Goal: Task Accomplishment & Management: Manage account settings

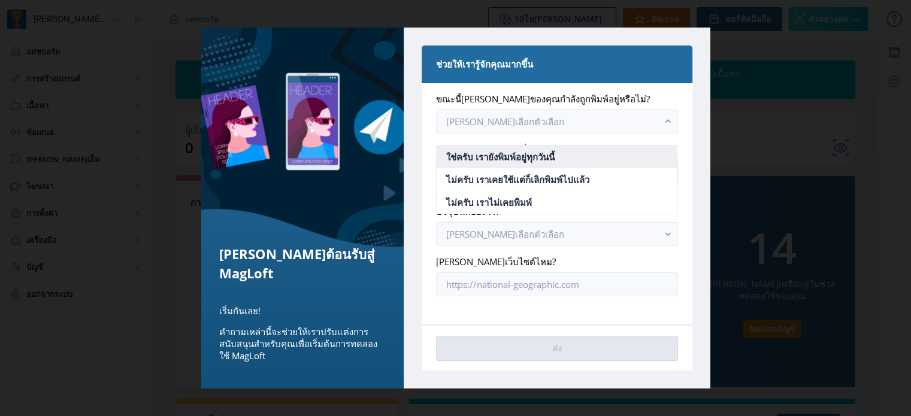
click at [555, 155] on font "ใช่ครับ เรายังพิมพ์อยู่ทุกวันนี้" at bounding box center [500, 157] width 108 height 12
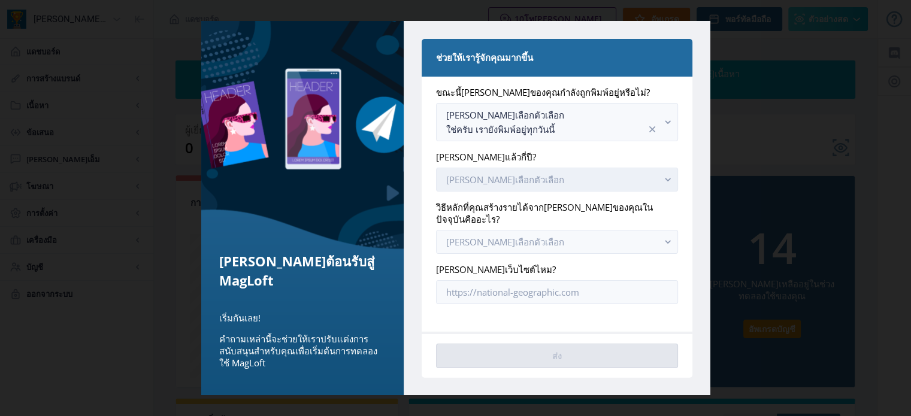
click at [664, 185] on rect "button" at bounding box center [668, 180] width 14 height 14
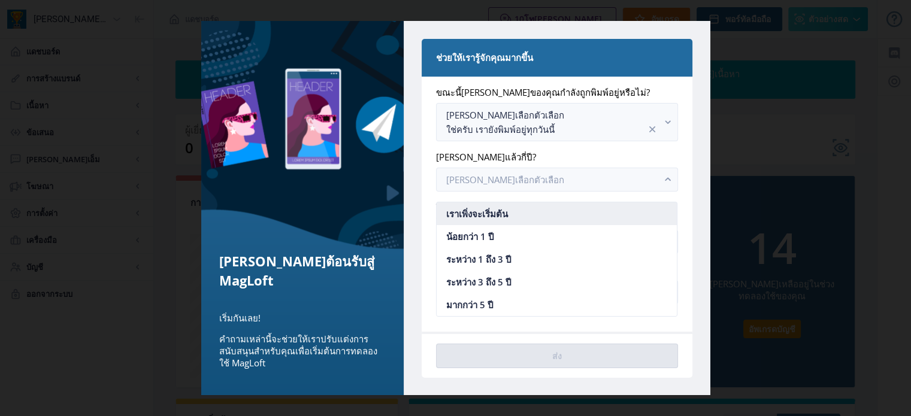
click at [547, 213] on nb-option "เราเพิ่งจะเริ่มต้น" at bounding box center [557, 213] width 240 height 23
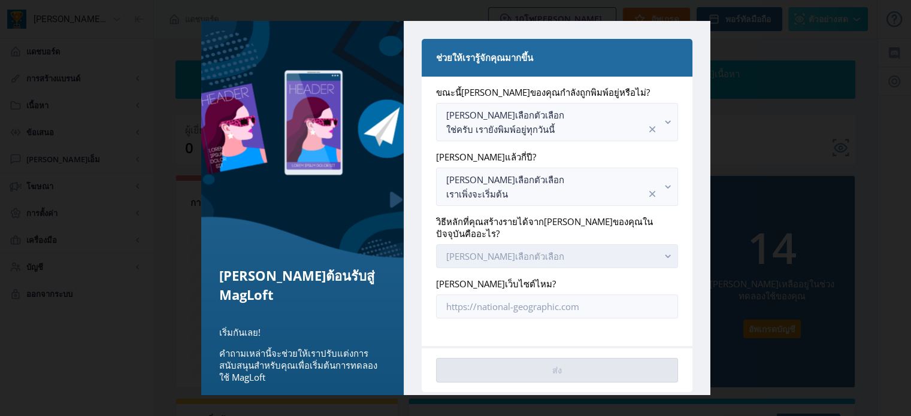
click at [661, 258] on rect "button" at bounding box center [668, 257] width 14 height 14
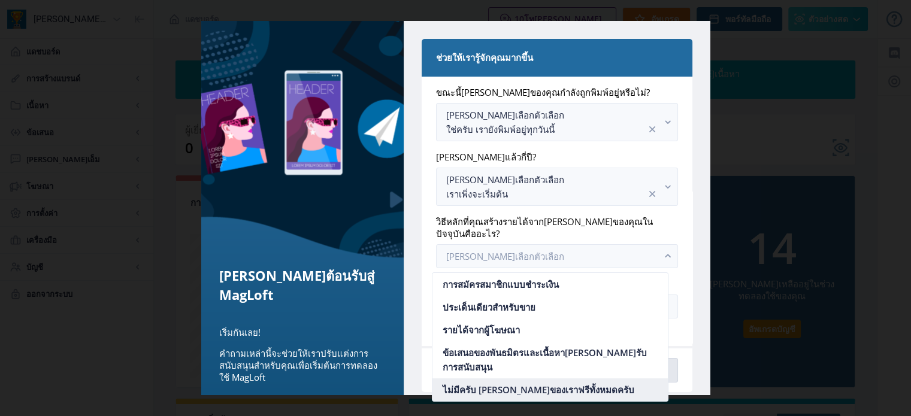
click at [539, 384] on font "ไม่มีครับ [PERSON_NAME]ของเราฟรีทั้งหมดครับ" at bounding box center [538, 390] width 192 height 12
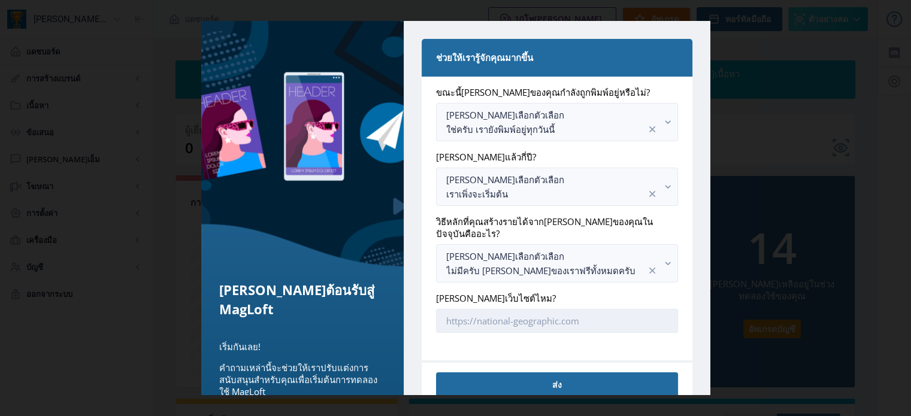
click at [654, 321] on input "[PERSON_NAME]เว็บไซต์ไหม?" at bounding box center [556, 321] width 241 height 24
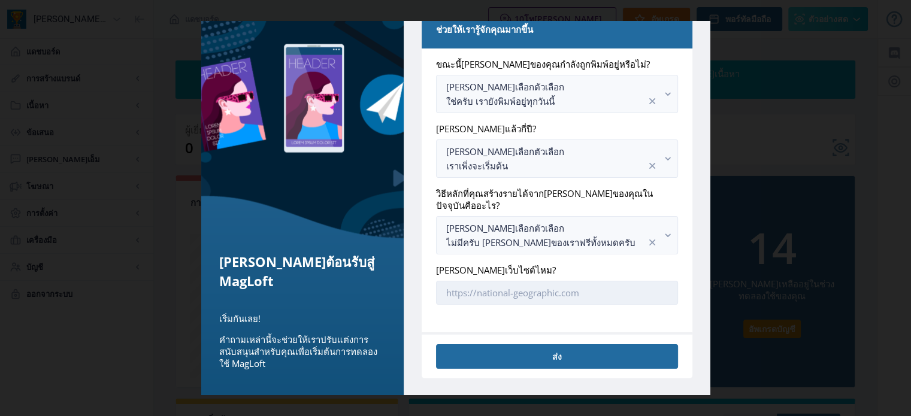
click at [515, 299] on input "[PERSON_NAME]เว็บไซต์ไหม?" at bounding box center [556, 293] width 241 height 24
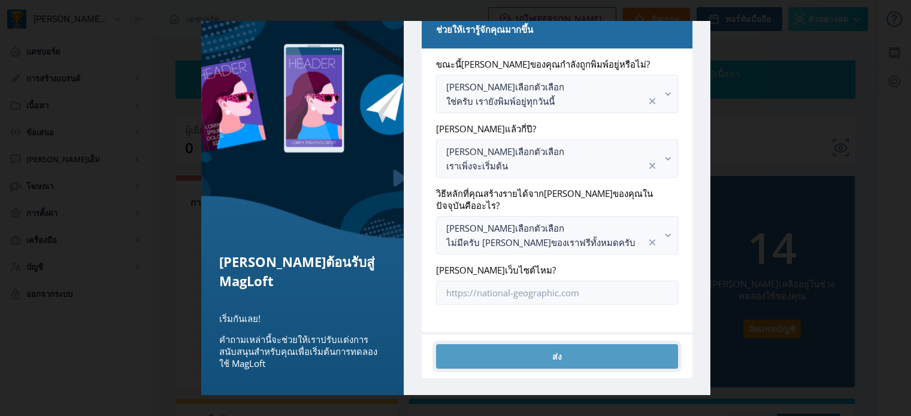
click at [594, 347] on button "ส่ง" at bounding box center [556, 356] width 241 height 25
click at [561, 359] on button "ส่ง" at bounding box center [556, 356] width 241 height 25
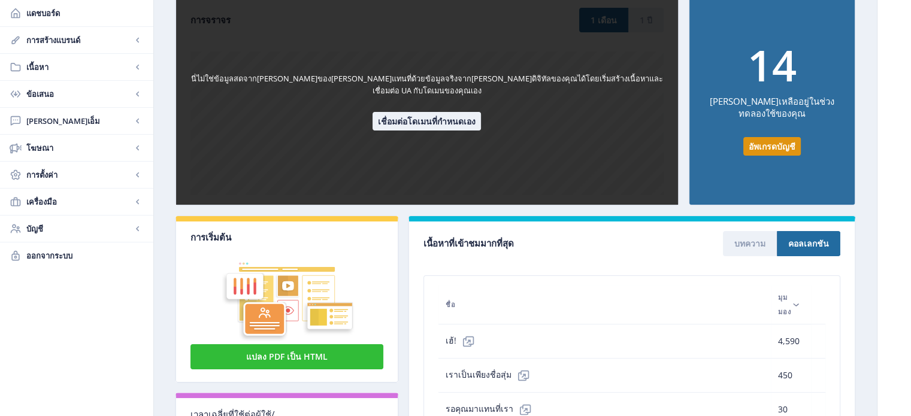
scroll to position [140, 0]
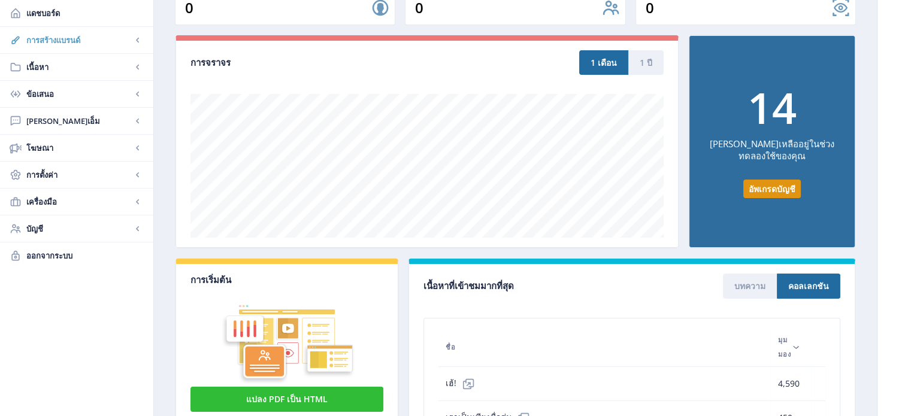
click at [127, 35] on span "การสร้างแบรนด์" at bounding box center [78, 40] width 105 height 12
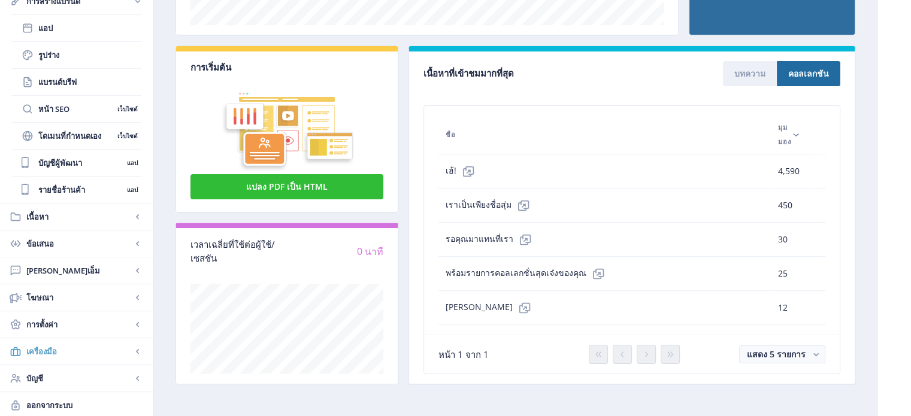
scroll to position [0, 0]
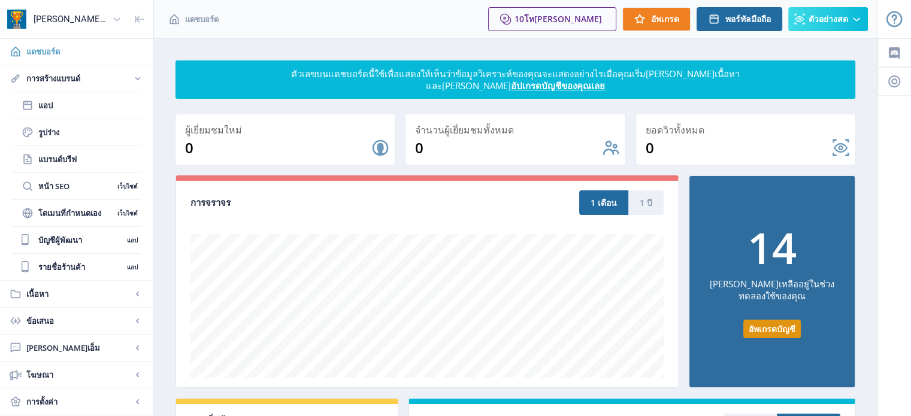
click at [83, 55] on span "แดชบอร์ด" at bounding box center [84, 52] width 117 height 12
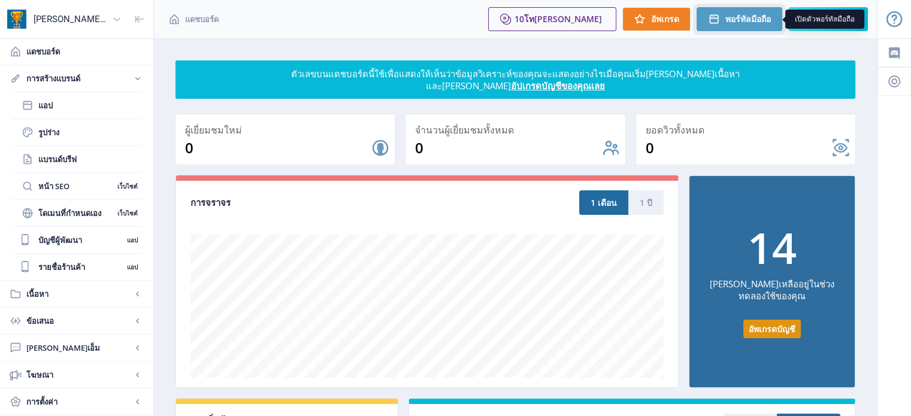
click at [736, 22] on font "พอร์ทัลมือถือ" at bounding box center [749, 18] width 46 height 11
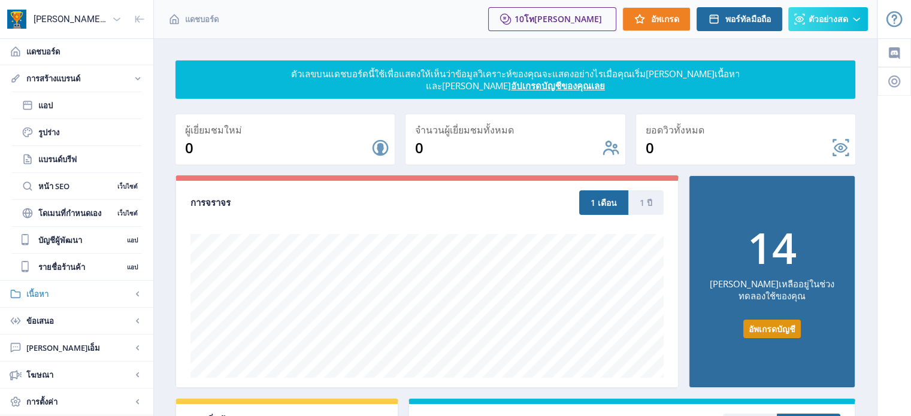
click at [132, 292] on rect at bounding box center [138, 294] width 12 height 12
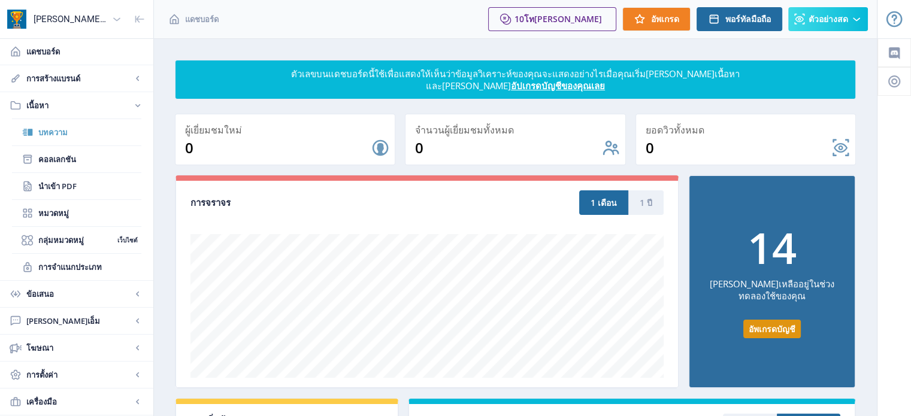
click at [69, 129] on span "บทความ" at bounding box center [89, 132] width 103 height 12
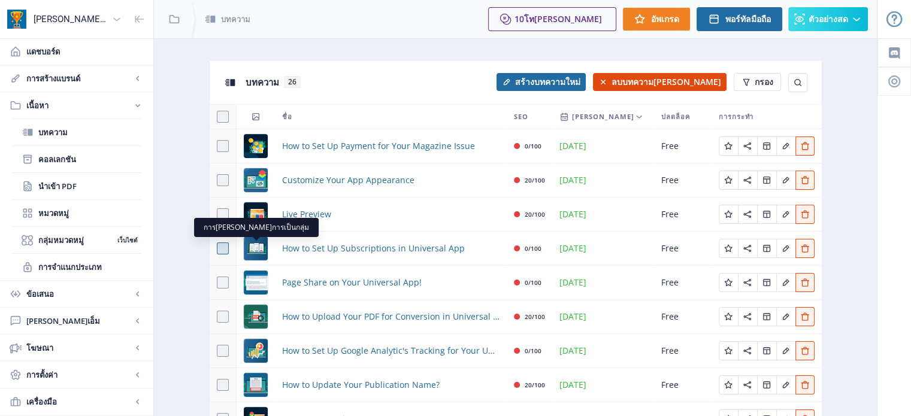
click at [224, 249] on span at bounding box center [223, 249] width 12 height 12
click at [217, 249] on input "checkbox" at bounding box center [217, 249] width 1 height 1
checkbox input "true"
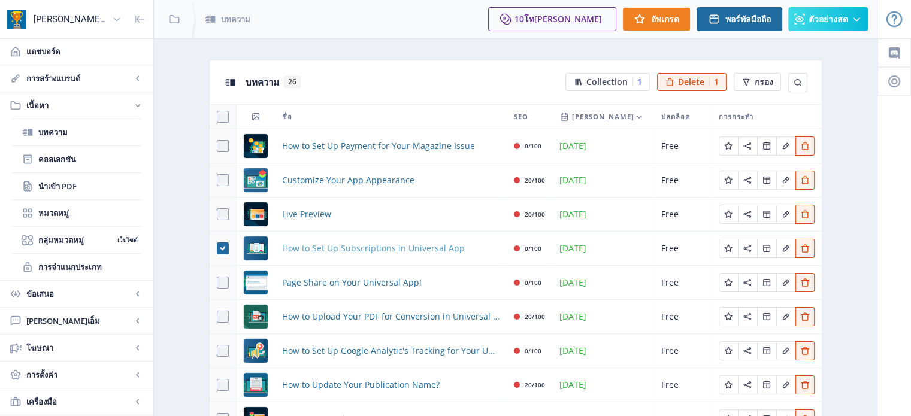
click at [345, 250] on span "How to Set Up Subscriptions in Universal App" at bounding box center [373, 248] width 183 height 14
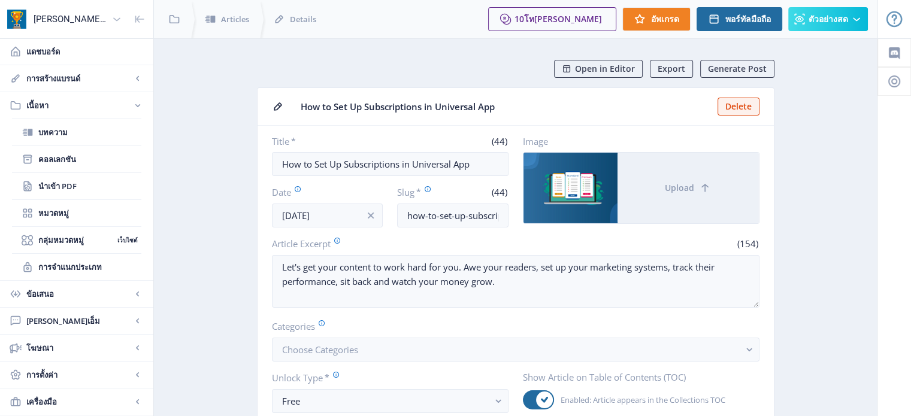
click at [345, 250] on app-form-field "Article Excerpt (154) Let's get your content to work hard for you. Awe your rea…" at bounding box center [516, 273] width 488 height 73
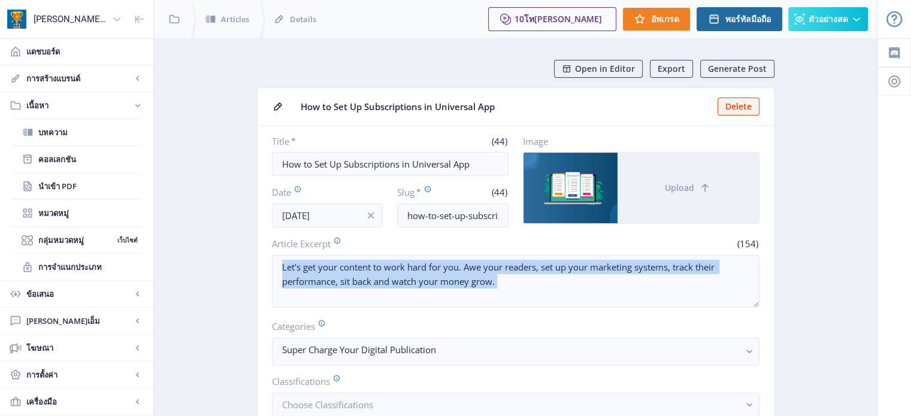
click at [345, 250] on app-form-field "Article Excerpt (154) Let's get your content to work hard for you. Awe your rea…" at bounding box center [516, 273] width 488 height 73
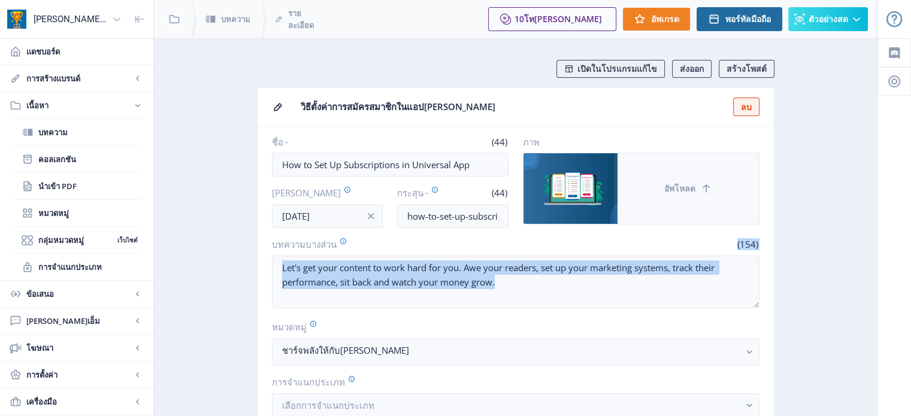
click at [730, 182] on button "อัพโหลด" at bounding box center [688, 188] width 141 height 71
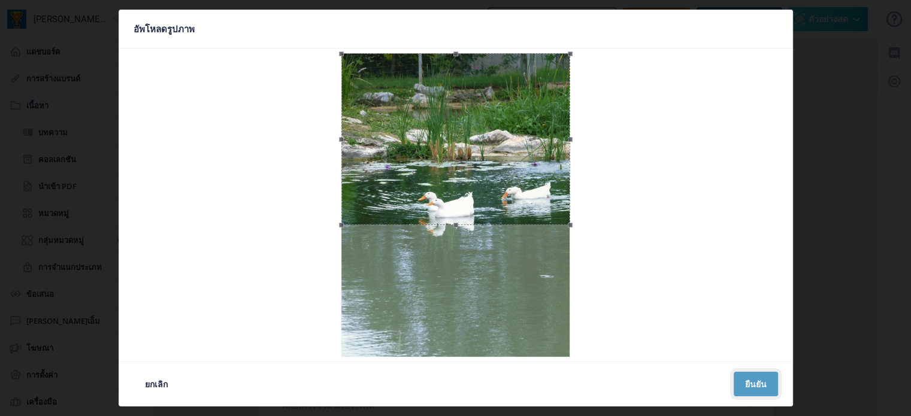
click at [769, 388] on button "ยืนยัน" at bounding box center [756, 384] width 44 height 25
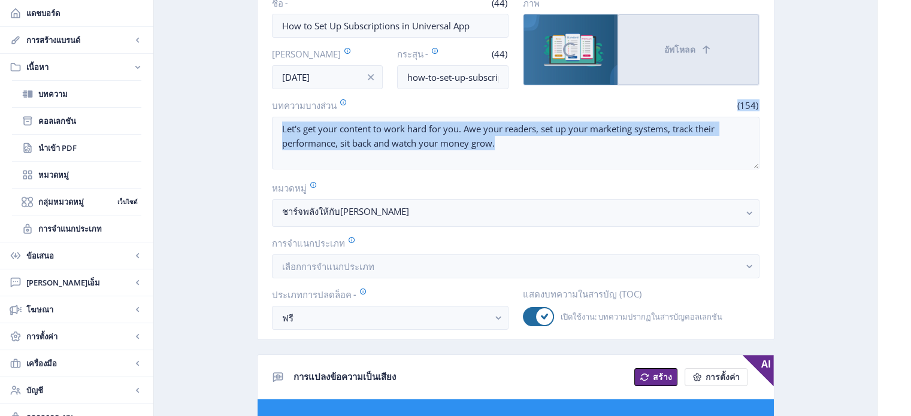
scroll to position [136, 0]
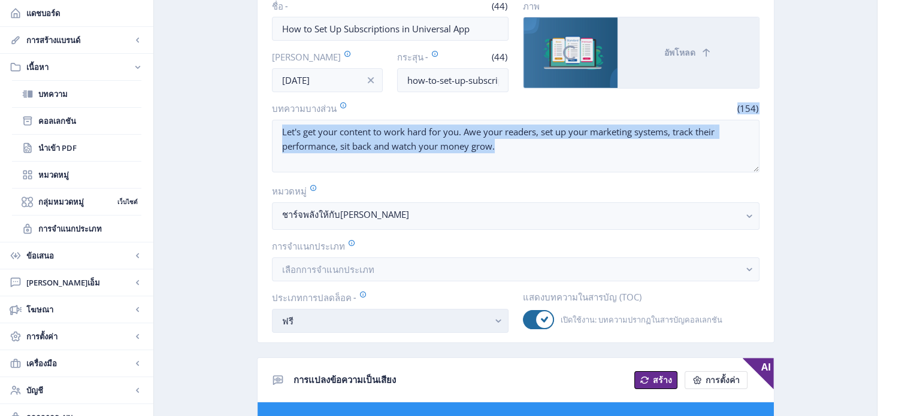
click at [499, 321] on icon "button" at bounding box center [497, 322] width 5 height 4
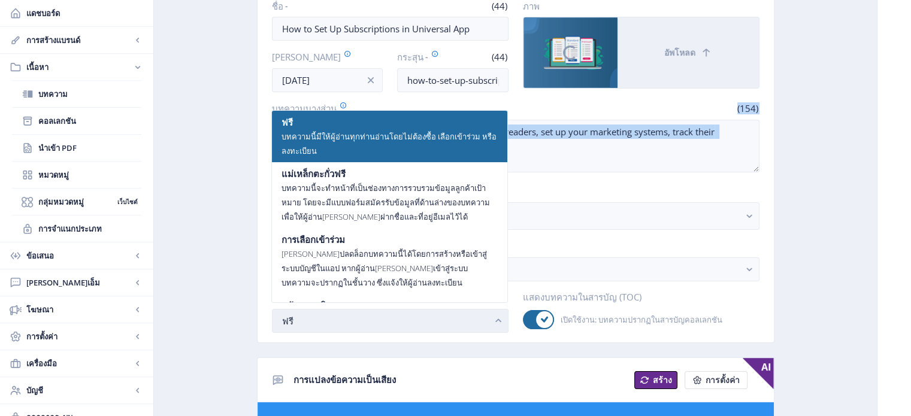
click at [499, 321] on rect "button" at bounding box center [499, 322] width 14 height 14
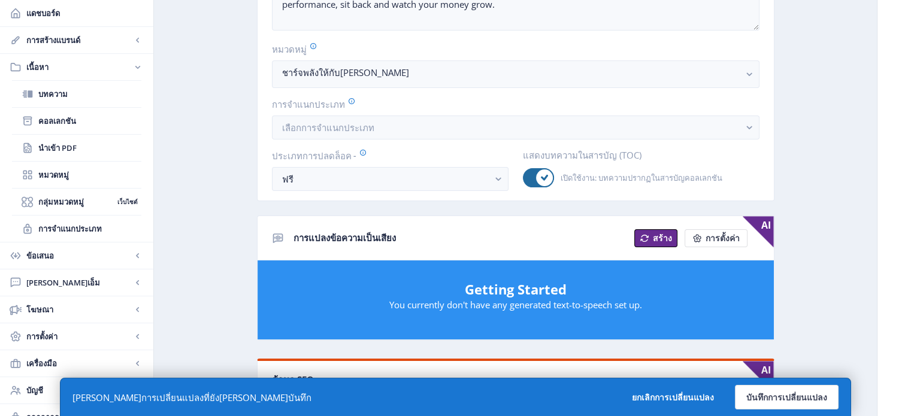
scroll to position [279, 0]
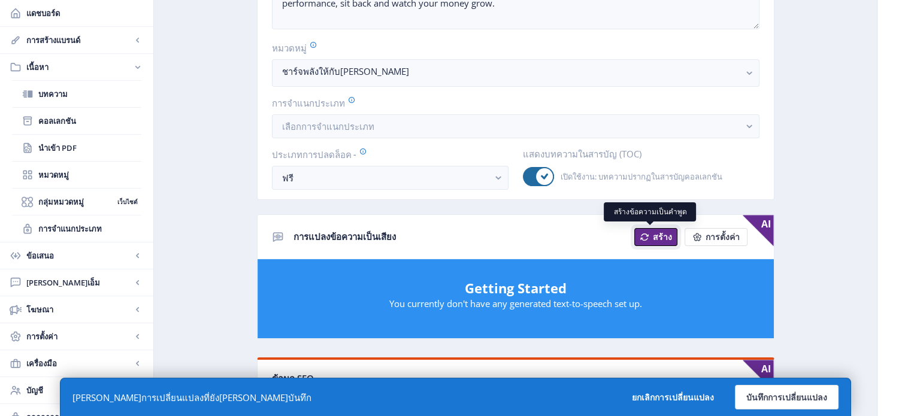
click at [667, 240] on font "สร้าง" at bounding box center [662, 236] width 19 height 11
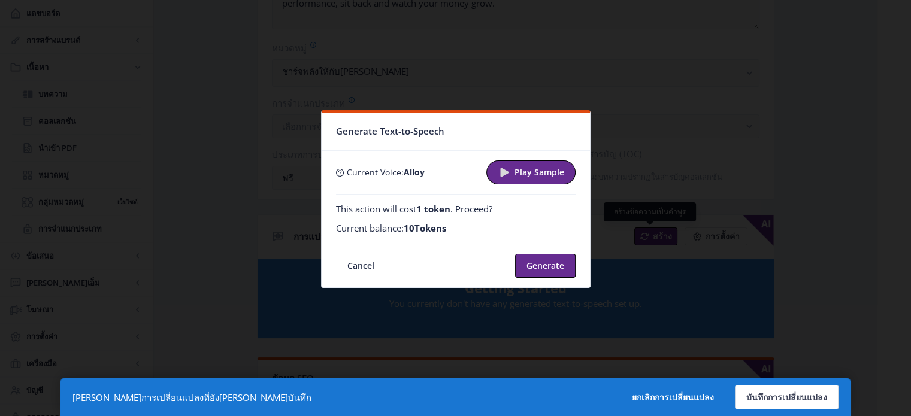
scroll to position [0, 0]
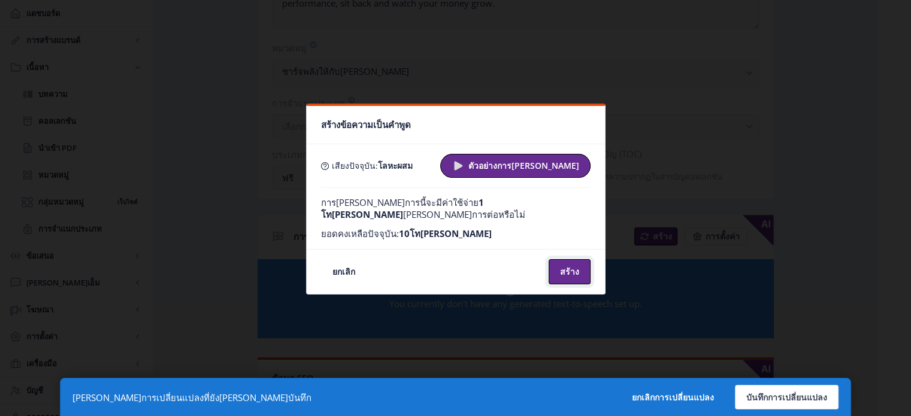
click at [549, 261] on button "สร้าง" at bounding box center [570, 271] width 42 height 25
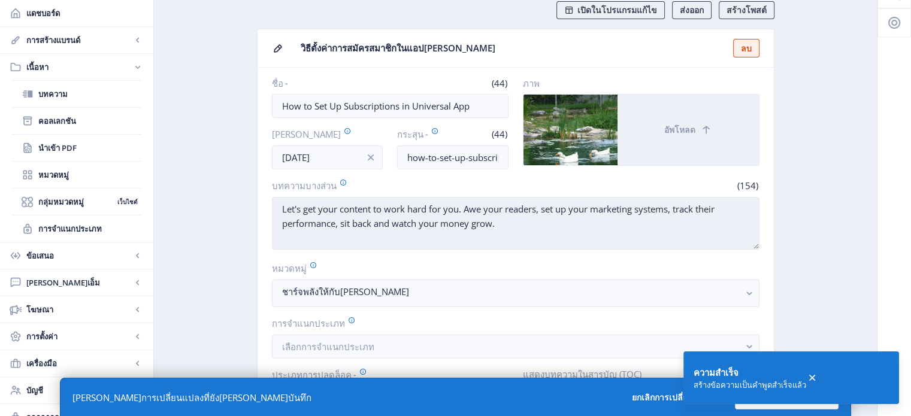
scroll to position [59, 0]
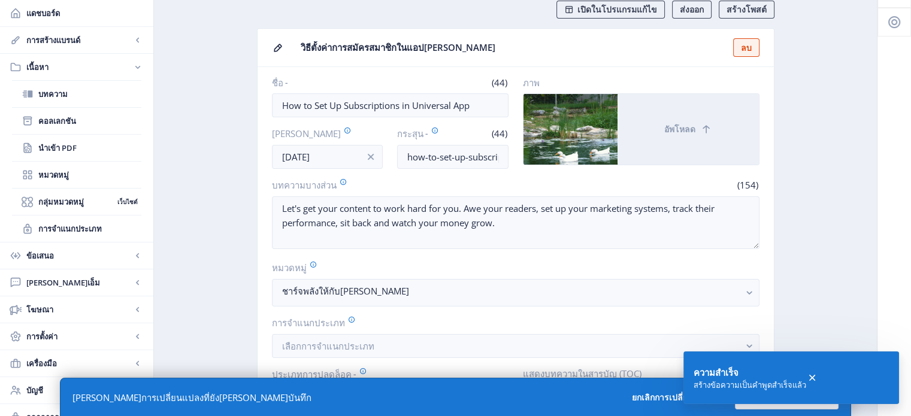
click at [757, 373] on div "ความสำเร็จ" at bounding box center [750, 372] width 113 height 14
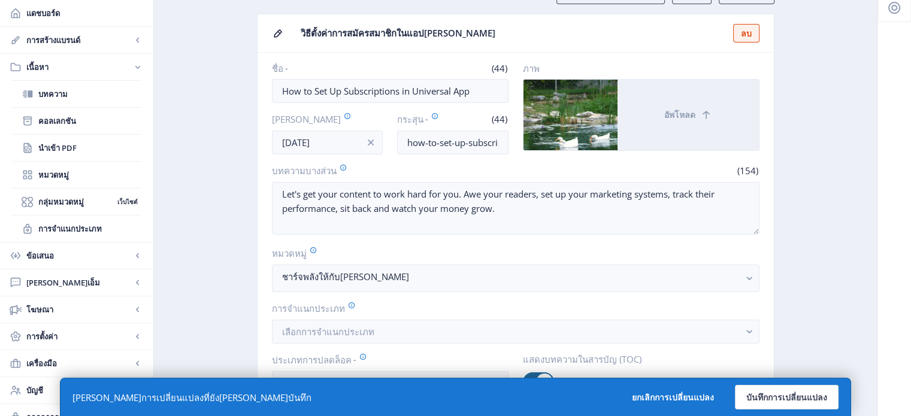
scroll to position [0, 0]
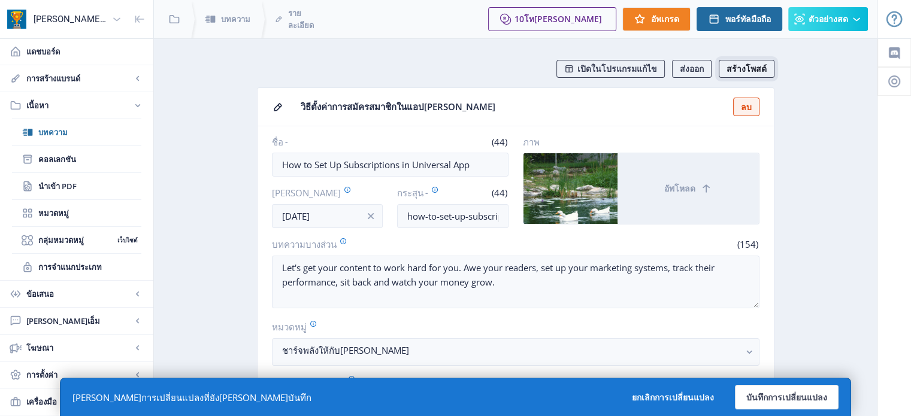
click at [754, 73] on font "สร้างโพสต์" at bounding box center [747, 68] width 40 height 11
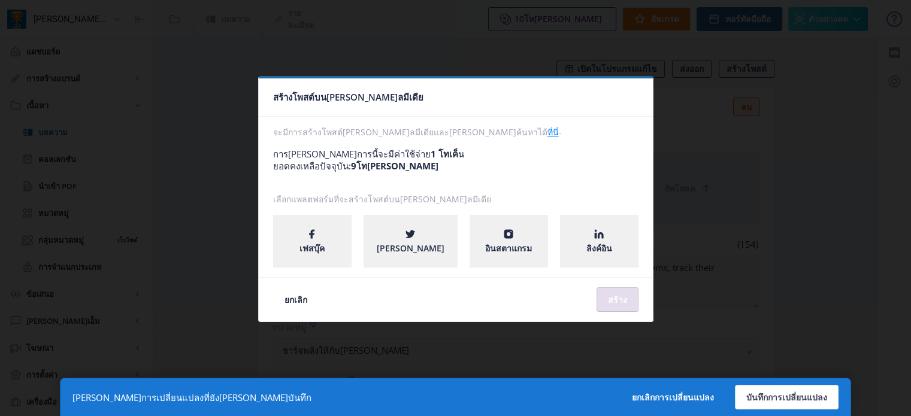
click at [398, 29] on div at bounding box center [455, 208] width 911 height 416
click at [292, 308] on button "ยกเลิก" at bounding box center [296, 300] width 46 height 25
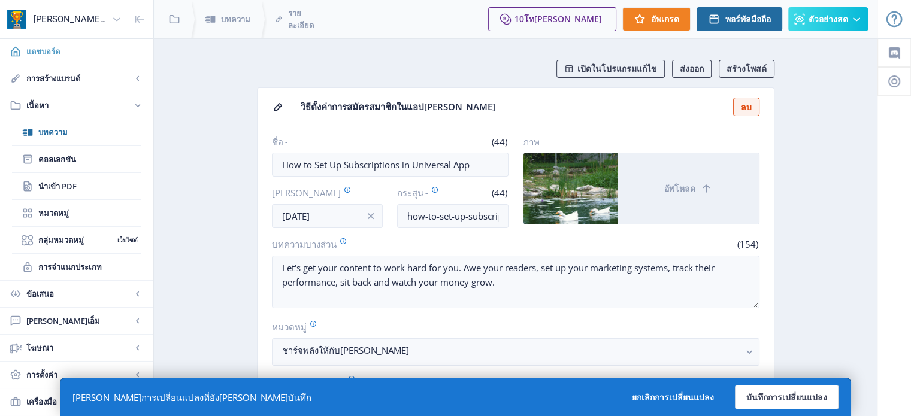
click at [51, 55] on font "แดชบอร์ด" at bounding box center [43, 51] width 34 height 11
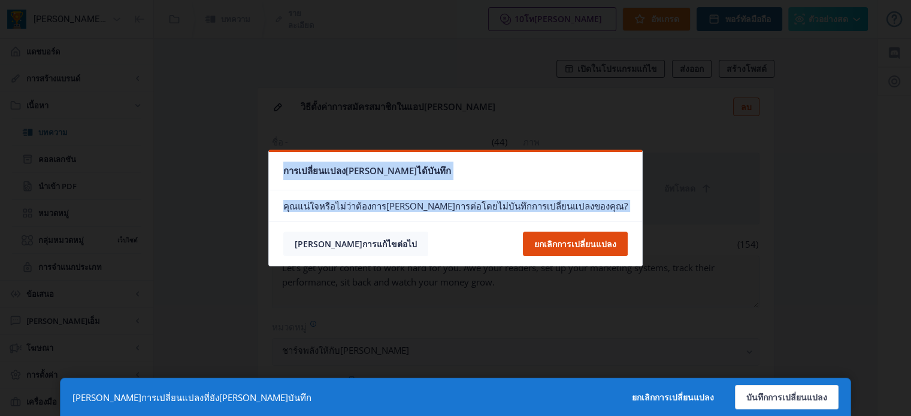
drag, startPoint x: 453, startPoint y: 299, endPoint x: 387, endPoint y: 232, distance: 94.0
click at [387, 232] on div "การเปลี่ยนแปลง[PERSON_NAME]ได้บันทึก คุณแน่ใจหรือไม่ว่าต้องการ[PERSON_NAME]การต…" at bounding box center [455, 208] width 911 height 416
click at [387, 232] on button "[PERSON_NAME]การแก้ไขต่อไป" at bounding box center [355, 244] width 145 height 25
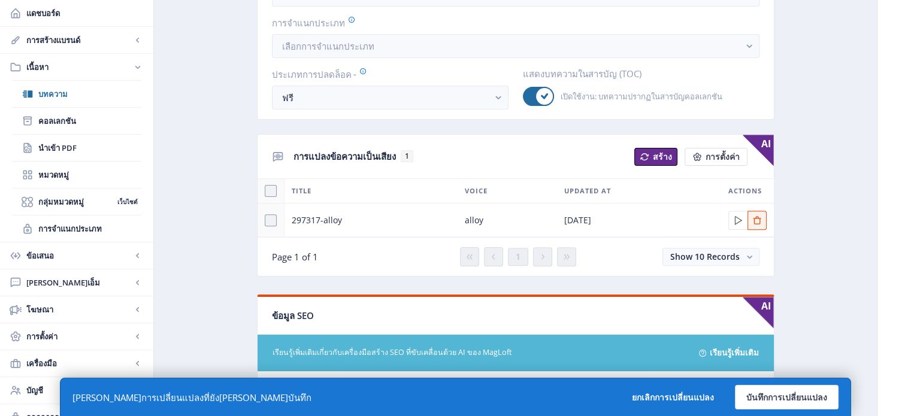
scroll to position [353, 0]
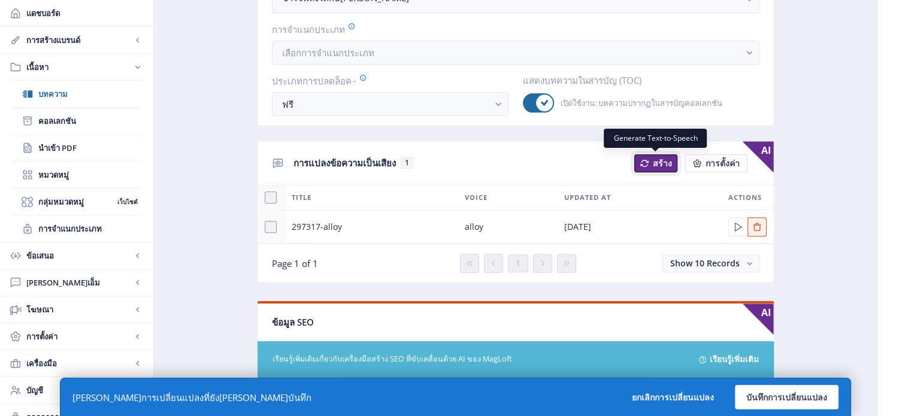
click at [652, 163] on button "สร้าง" at bounding box center [655, 164] width 43 height 18
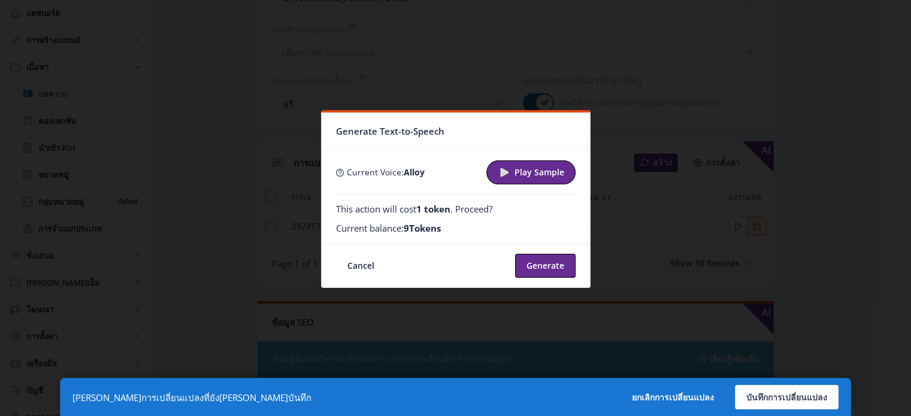
click at [652, 163] on nb-layout "[PERSON_NAME]แรกของฉัน แดชบอร์ด การสร้างแบรนด์ แอป รูปร่าง แบรนด์บรีฟ หน้า SEO …" at bounding box center [455, 268] width 911 height 1242
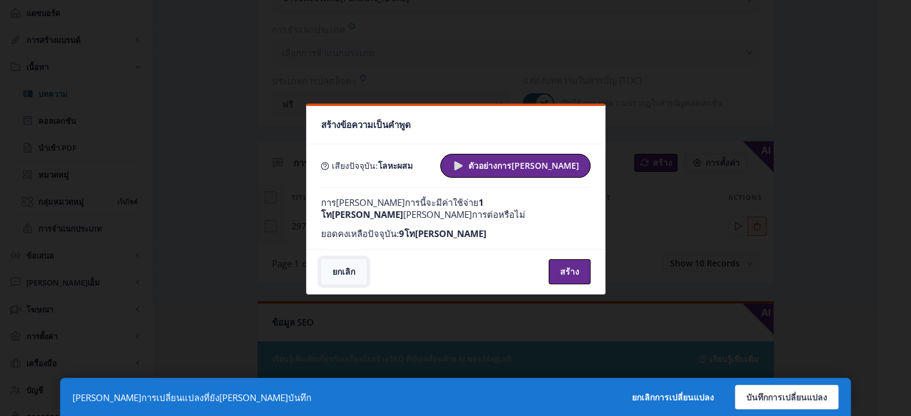
click at [349, 267] on font "ยกเลิก" at bounding box center [344, 272] width 23 height 11
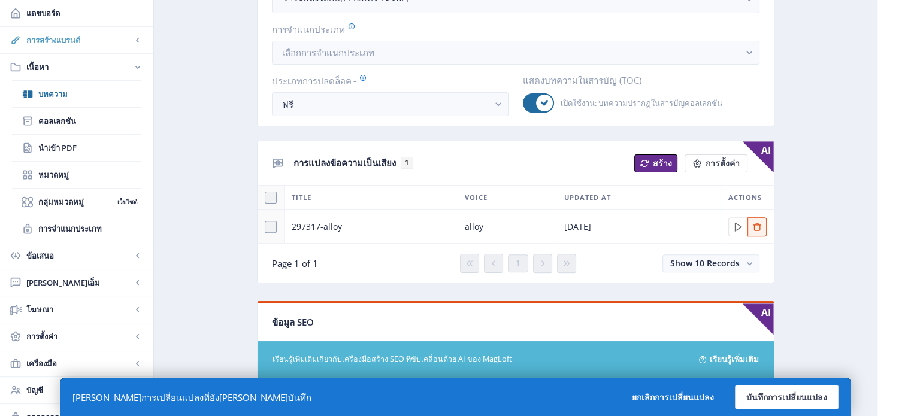
click at [92, 53] on link "การสร้างแบรนด์" at bounding box center [76, 40] width 153 height 26
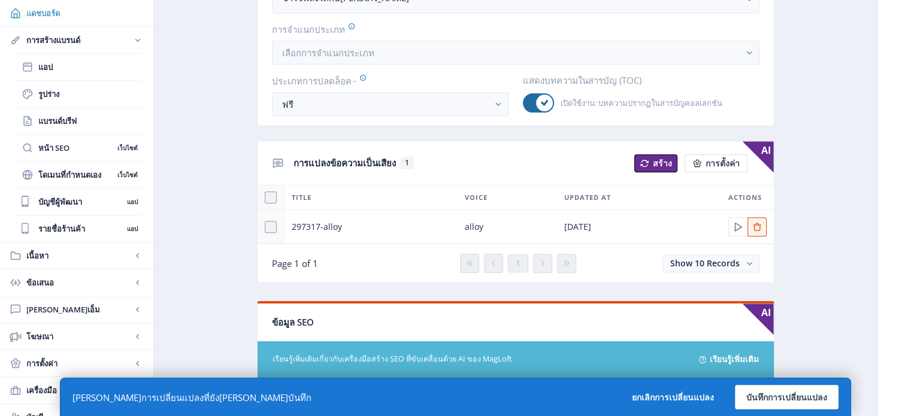
click at [52, 10] on font "แดชบอร์ด" at bounding box center [43, 13] width 34 height 11
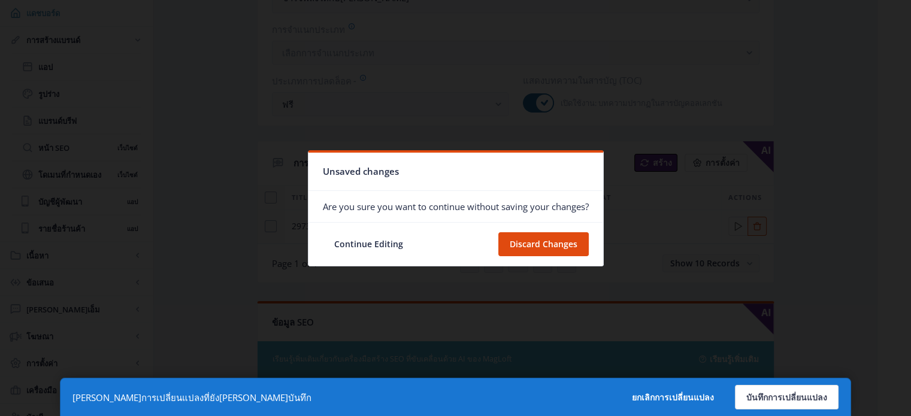
scroll to position [0, 0]
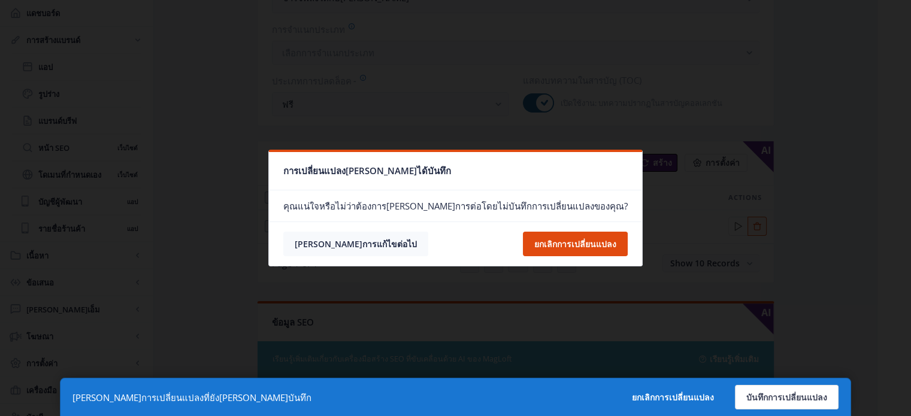
click at [391, 247] on font "[PERSON_NAME]การแก้ไขต่อไป" at bounding box center [356, 243] width 122 height 11
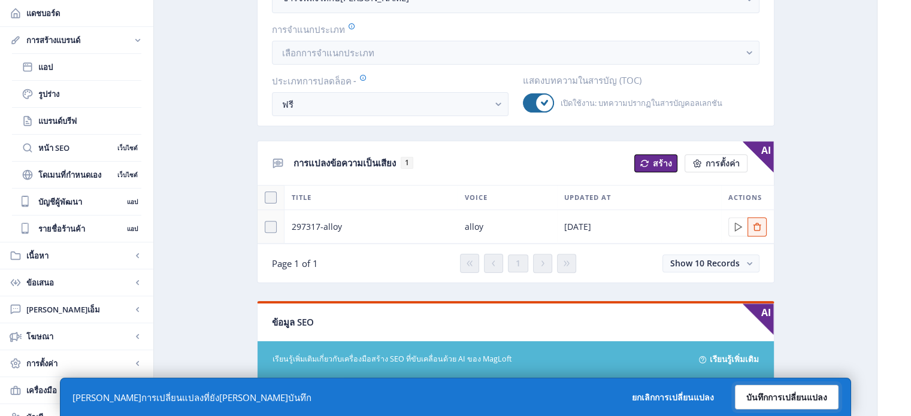
click at [777, 394] on font "บันทึกการเปลี่ยนแปลง" at bounding box center [786, 397] width 81 height 11
click at [757, 404] on button "บันทึกการเปลี่ยนแปลง" at bounding box center [787, 397] width 104 height 25
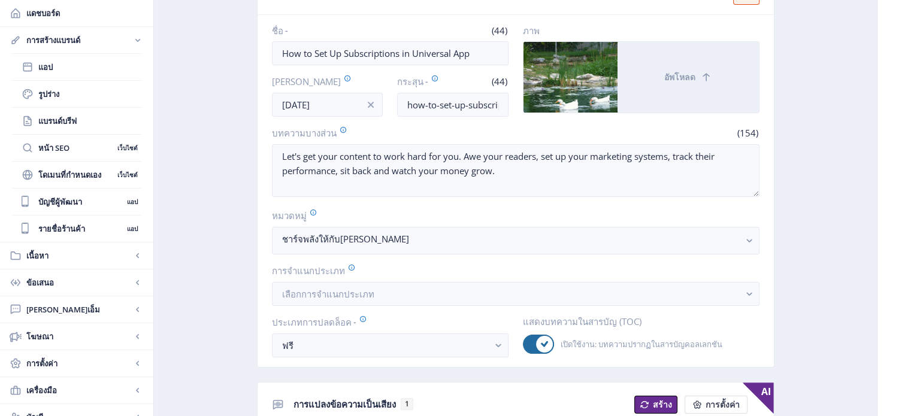
scroll to position [80, 0]
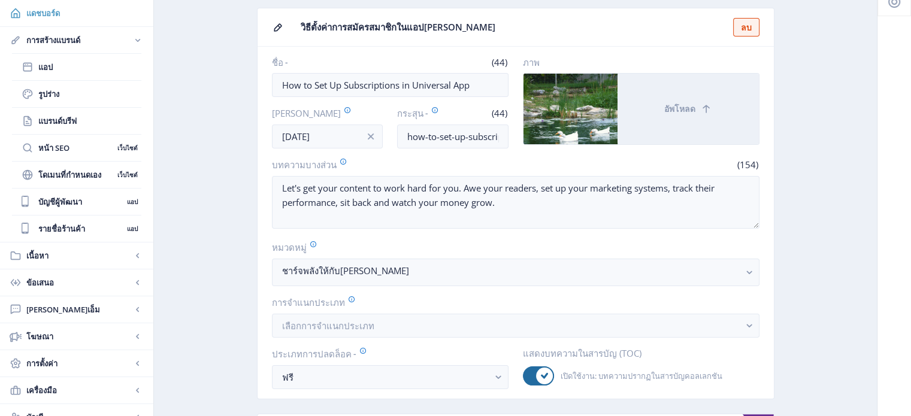
click at [38, 16] on font "แดชบอร์ด" at bounding box center [43, 13] width 34 height 11
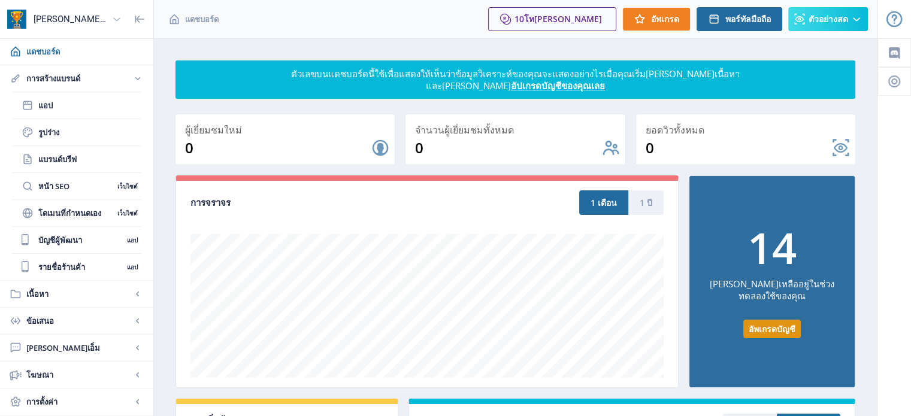
click at [69, 14] on font "[PERSON_NAME]แรกของฉัน" at bounding box center [90, 19] width 113 height 11
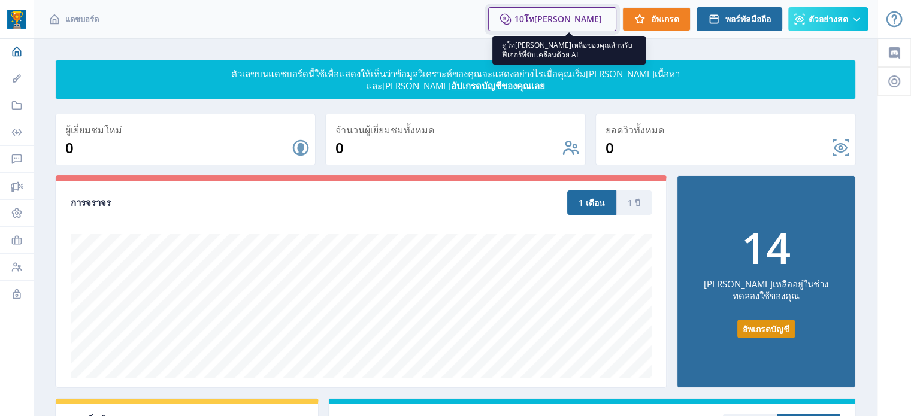
click at [582, 23] on font "โท[PERSON_NAME]" at bounding box center [563, 18] width 78 height 11
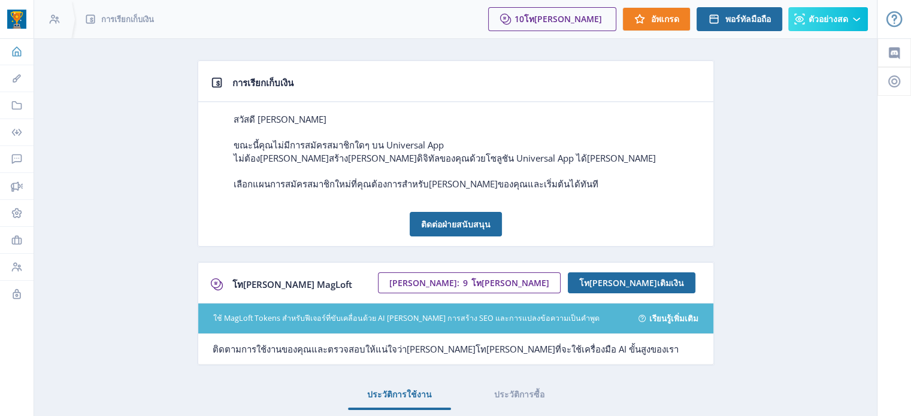
click at [17, 59] on link "แดชบอร์ด" at bounding box center [17, 51] width 34 height 26
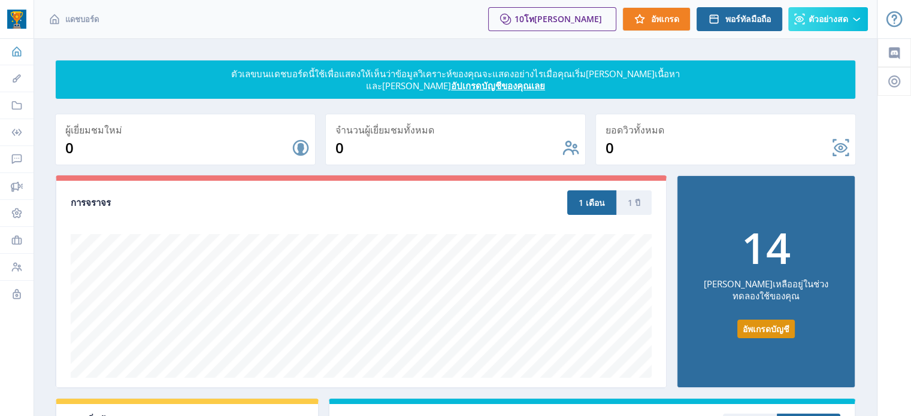
click at [17, 55] on icon at bounding box center [17, 52] width 12 height 12
click at [21, 81] on icon at bounding box center [17, 78] width 12 height 12
click at [11, 41] on link "แดชบอร์ด" at bounding box center [17, 51] width 34 height 26
click at [21, 79] on icon at bounding box center [17, 78] width 12 height 12
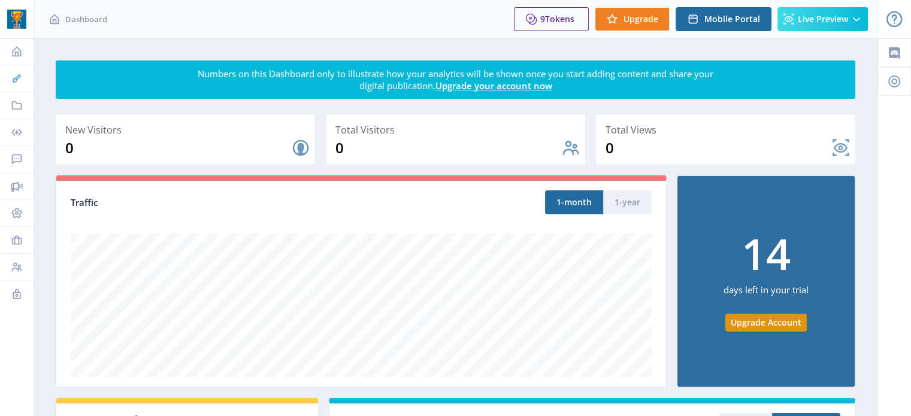
click at [13, 75] on icon at bounding box center [17, 78] width 12 height 12
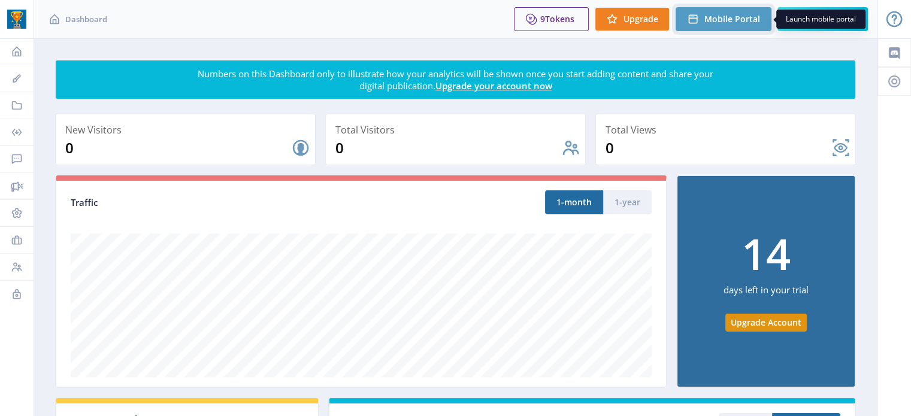
click at [718, 20] on span "Mobile Portal" at bounding box center [733, 19] width 56 height 10
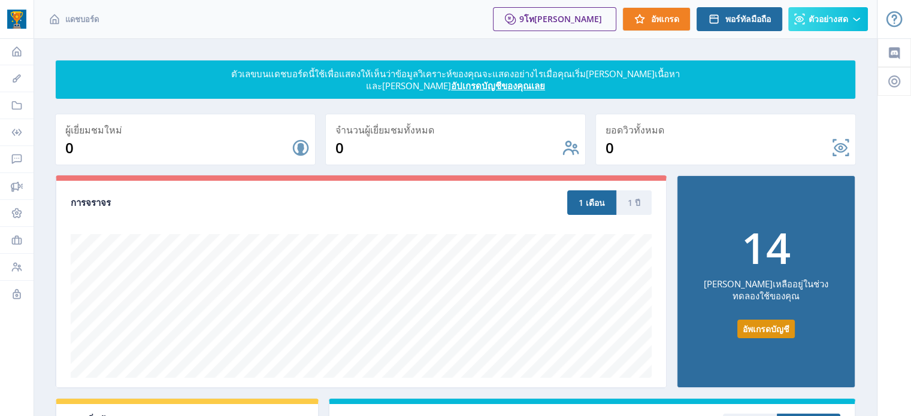
click at [445, 47] on nb-layout-column "ตัวเลขบนแดชบอร์ดนี้ใช้เพื่อแสดงให้เห็นว่าข้อมูลวิเคราะห์ของคุณจะแสดงอย่างไรเมื่…" at bounding box center [456, 404] width 844 height 733
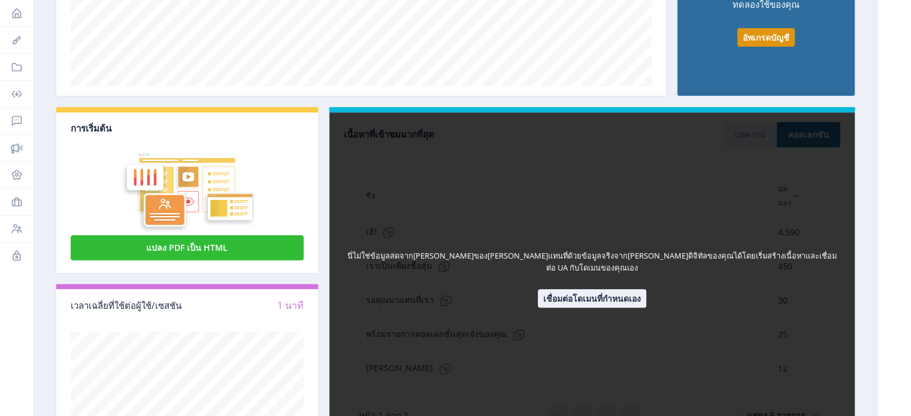
scroll to position [351, 0]
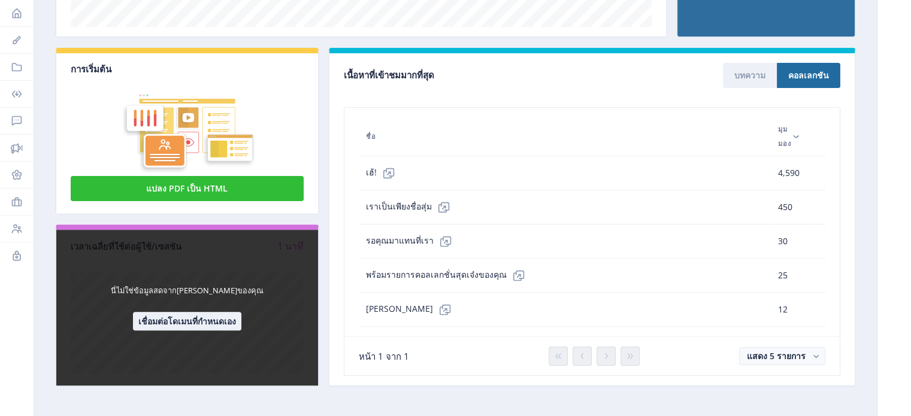
click at [230, 255] on nb-card-body "นี่ไม่ใช่ข้อมูลสดจากสิ่งพิมพ์ของคุณ เชื่อมต่อโดเมนที่กำหนดเอง" at bounding box center [187, 307] width 262 height 155
click at [268, 324] on div "นี่ไม่ใช่ข้อมูลสดจากสิ่งพิมพ์ของคุณ เชื่อมต่อโดเมนที่กำหนดเอง" at bounding box center [187, 308] width 233 height 46
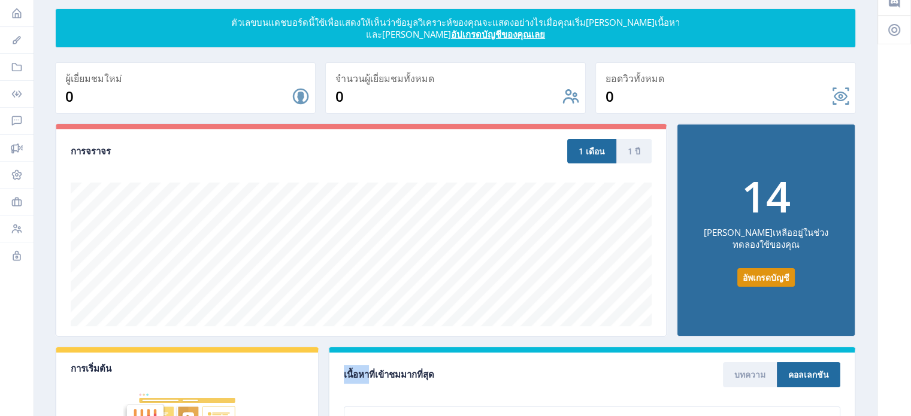
scroll to position [0, 0]
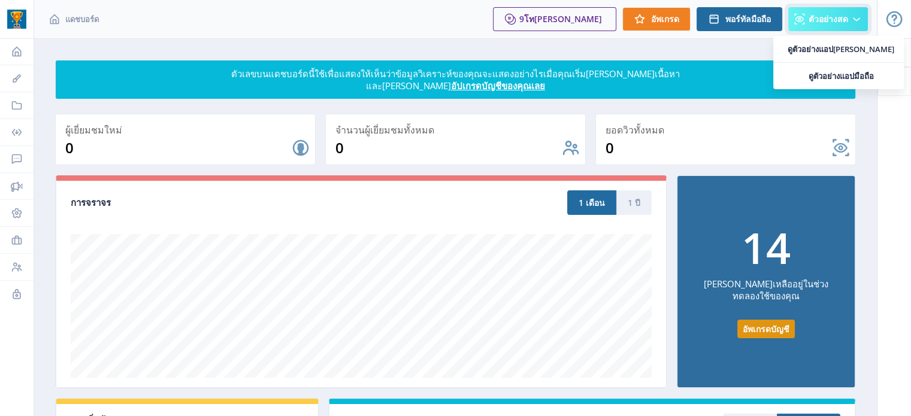
click at [839, 20] on font "ตัวอย่างสด" at bounding box center [829, 18] width 40 height 11
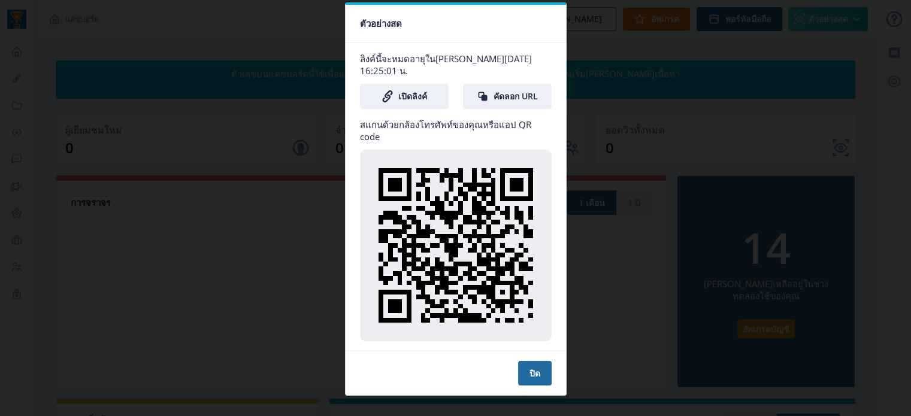
click at [265, 170] on div at bounding box center [455, 208] width 911 height 416
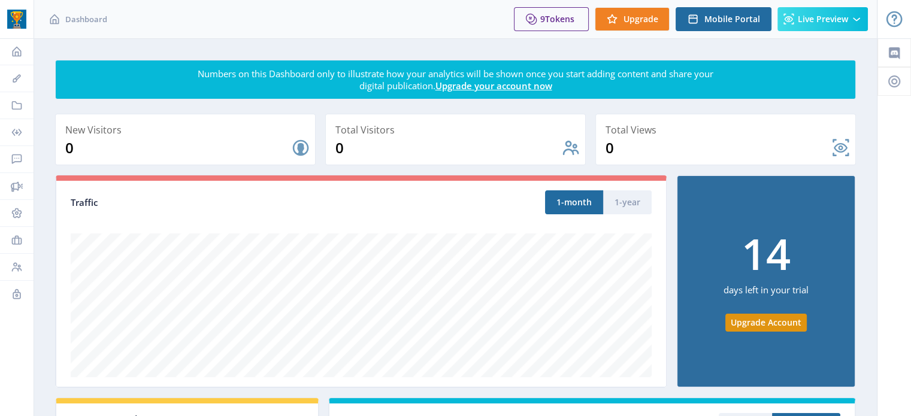
click at [137, 167] on app-metrics-widget "New Visitors 0 Once you start publishing your publication, accumulated visitors…" at bounding box center [455, 144] width 801 height 61
click at [22, 268] on icon at bounding box center [17, 267] width 12 height 12
click at [14, 265] on icon at bounding box center [17, 267] width 10 height 9
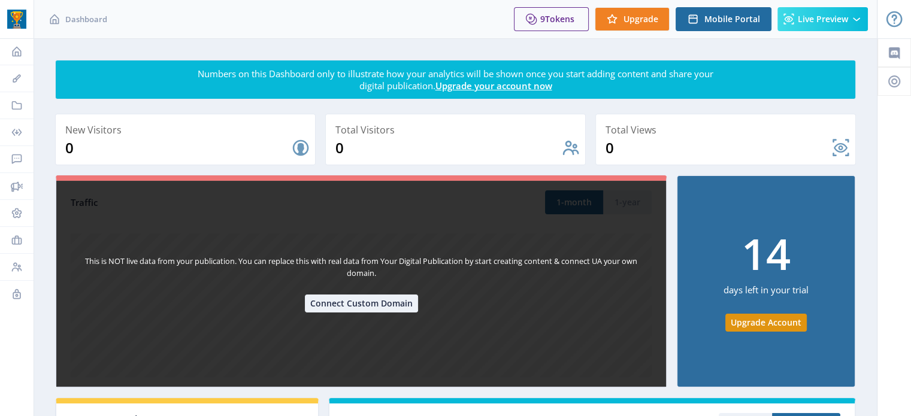
scroll to position [179, 0]
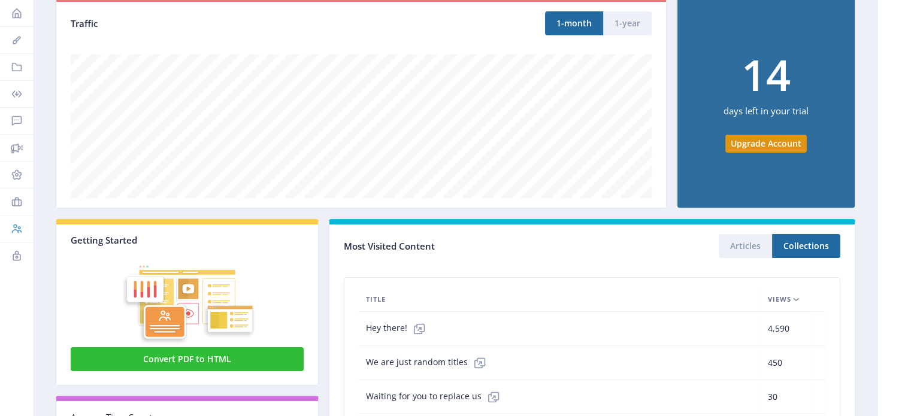
click at [14, 225] on icon at bounding box center [17, 229] width 12 height 12
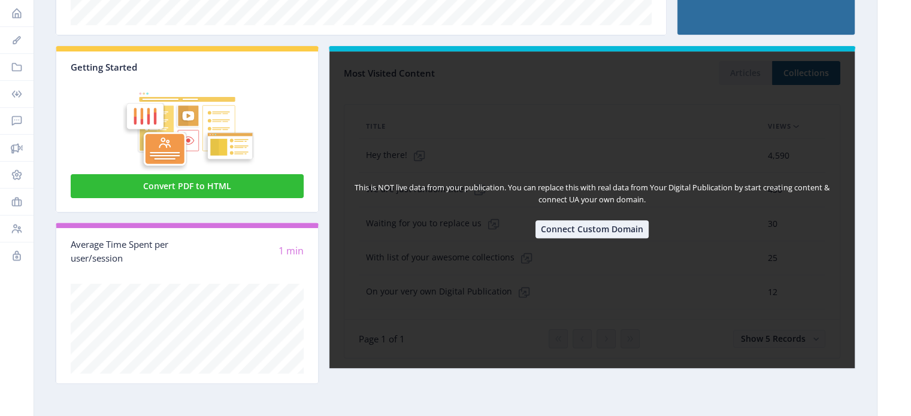
scroll to position [0, 0]
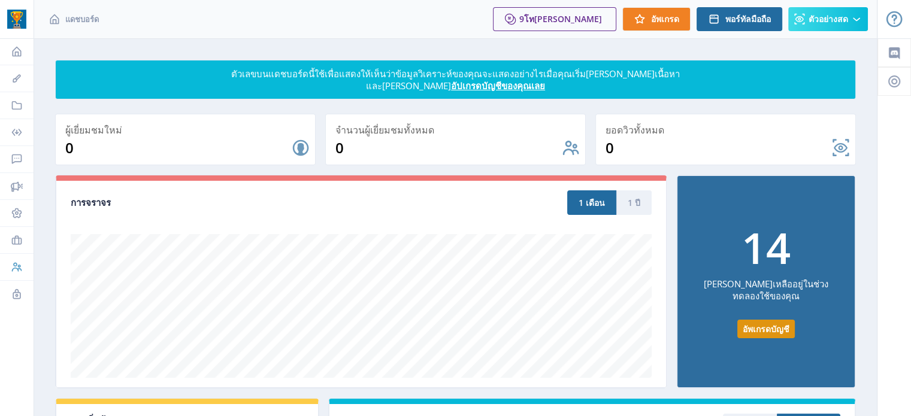
click at [16, 263] on icon at bounding box center [17, 267] width 12 height 12
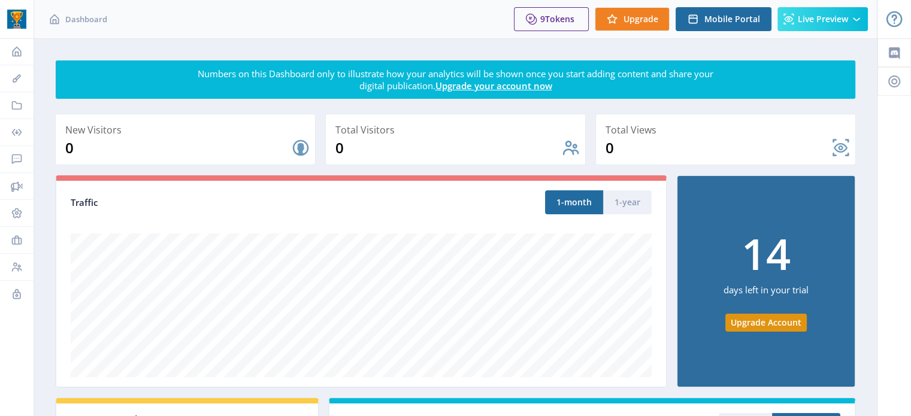
click at [20, 268] on icon at bounding box center [17, 267] width 10 height 9
click at [19, 17] on div at bounding box center [17, 0] width 34 height 38
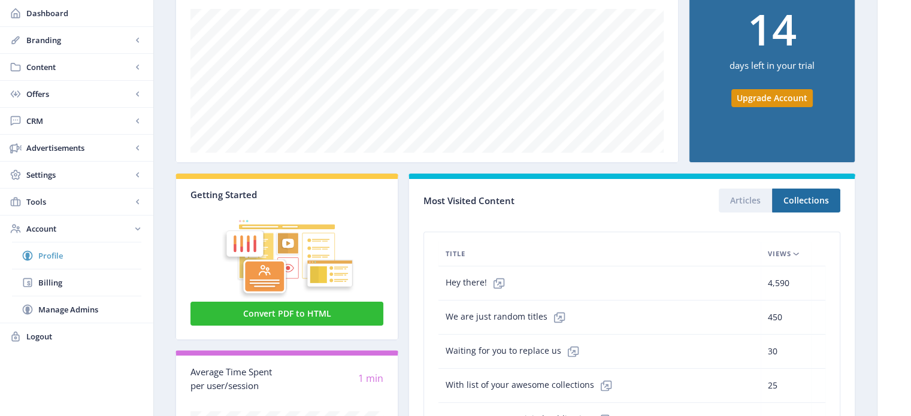
scroll to position [225, 0]
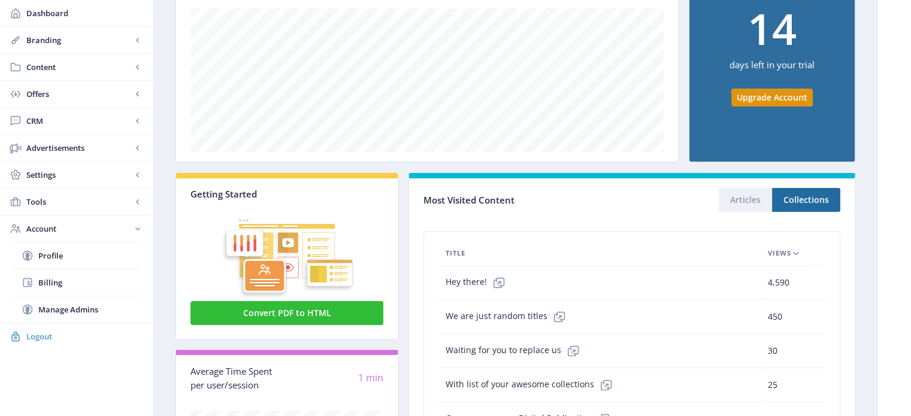
click at [38, 338] on span "Logout" at bounding box center [84, 337] width 117 height 12
